Goal: Navigation & Orientation: Find specific page/section

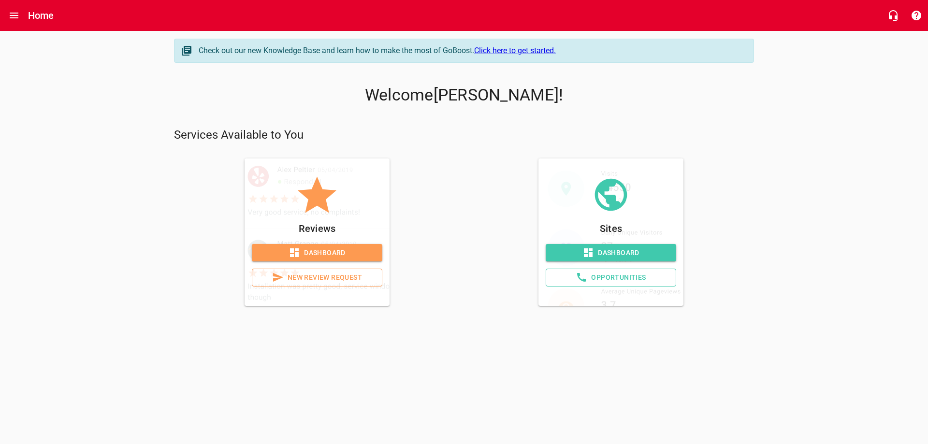
click at [321, 250] on span "Dashboard" at bounding box center [317, 253] width 115 height 12
